Goal: Information Seeking & Learning: Find specific page/section

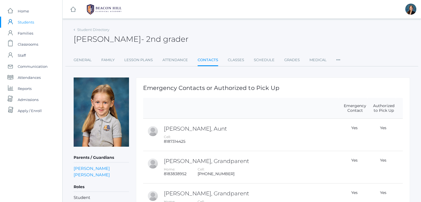
click at [23, 19] on span "Students" at bounding box center [26, 22] width 16 height 11
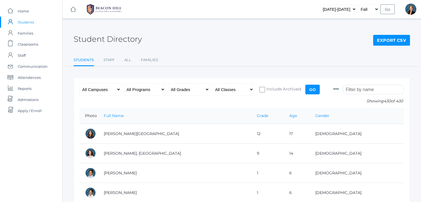
click at [379, 91] on input "search" at bounding box center [373, 90] width 61 height 10
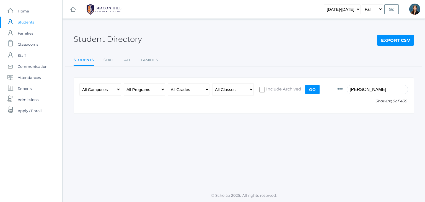
click at [378, 89] on input "[PERSON_NAME]" at bounding box center [377, 90] width 61 height 10
type input "[PERSON_NAME]"
click at [343, 7] on select "2019-2020 2020-2021 2021-2022 2022-2023 2023-2024 2024-2025 2025-2026" at bounding box center [342, 9] width 37 height 10
select select "[DATE]-[DATE]"
click at [333, 4] on select "2019-2020 2020-2021 2021-2022 2022-2023 2023-2024 2024-2025 2025-2026" at bounding box center [342, 9] width 37 height 10
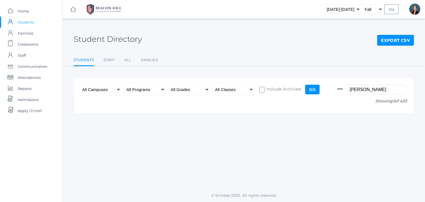
click at [388, 10] on input "Go" at bounding box center [392, 9] width 14 height 10
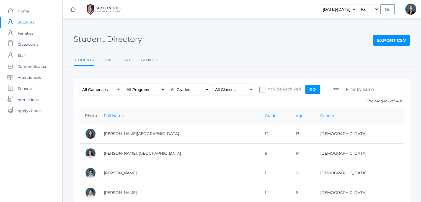
click at [358, 89] on input "search" at bounding box center [373, 90] width 61 height 10
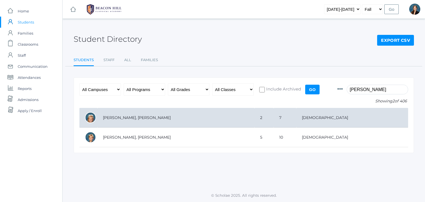
type input "[PERSON_NAME]"
click at [122, 116] on td "[PERSON_NAME], [PERSON_NAME]" at bounding box center [175, 118] width 157 height 20
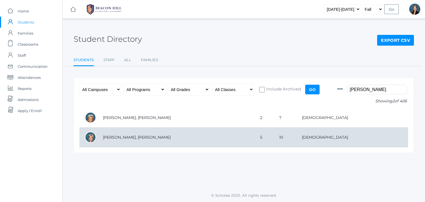
click at [113, 138] on td "[PERSON_NAME], [PERSON_NAME]" at bounding box center [175, 138] width 157 height 20
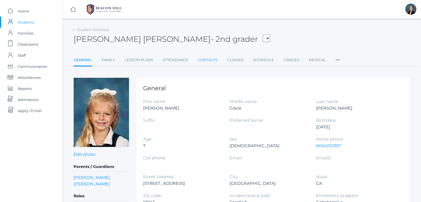
click at [207, 61] on link "Contacts" at bounding box center [208, 60] width 20 height 11
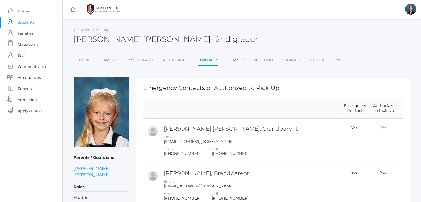
click at [222, 49] on div "Student Directory Eliana Sergey - 2nd grader Eliana Sergey 2nd grader General F…" at bounding box center [242, 46] width 336 height 41
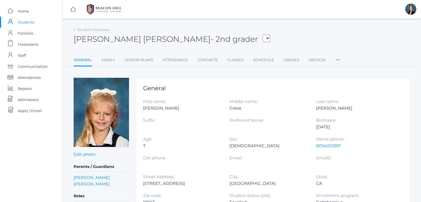
click at [233, 24] on div "icons/ui/navigation/hamburger Created with Sketch. icons/ui/navigation/home Cre…" at bounding box center [241, 203] width 359 height 406
click at [232, 60] on link "Classes" at bounding box center [235, 60] width 16 height 11
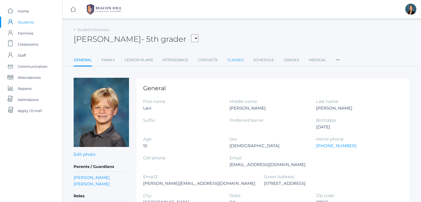
click at [229, 58] on link "Classes" at bounding box center [235, 60] width 16 height 11
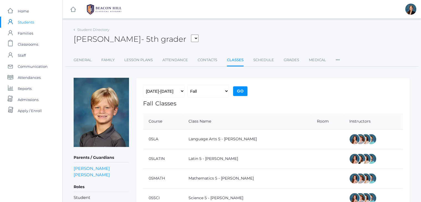
click at [220, 17] on div "icons/ui/navigation/hamburger Created with Sketch. icons/ui/navigation/home Cre…" at bounding box center [242, 9] width 359 height 19
click at [24, 10] on span "Home" at bounding box center [23, 11] width 11 height 11
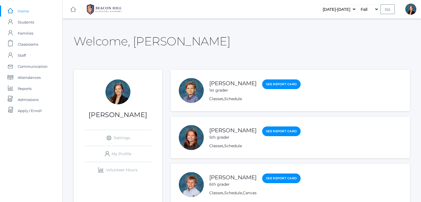
click at [186, 29] on div "Welcome, Allison" at bounding box center [242, 38] width 336 height 25
click at [227, 42] on div "Welcome, Allison" at bounding box center [242, 38] width 336 height 25
